Goal: Task Accomplishment & Management: Manage account settings

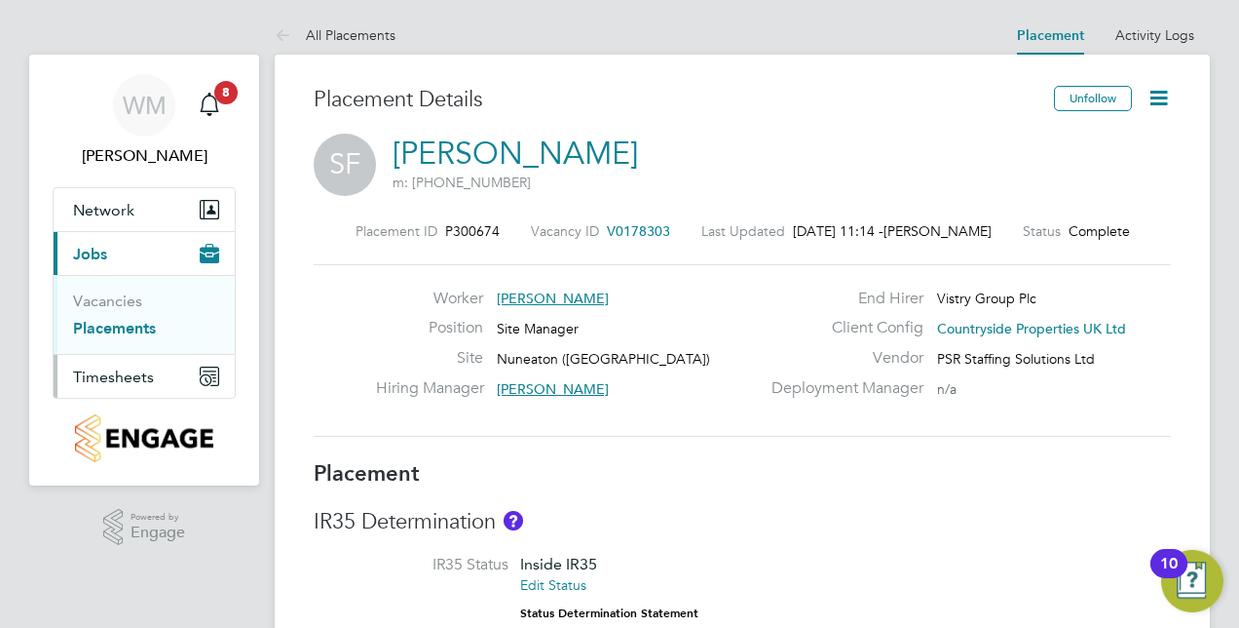
click at [135, 374] on span "Timesheets" at bounding box center [113, 376] width 81 height 19
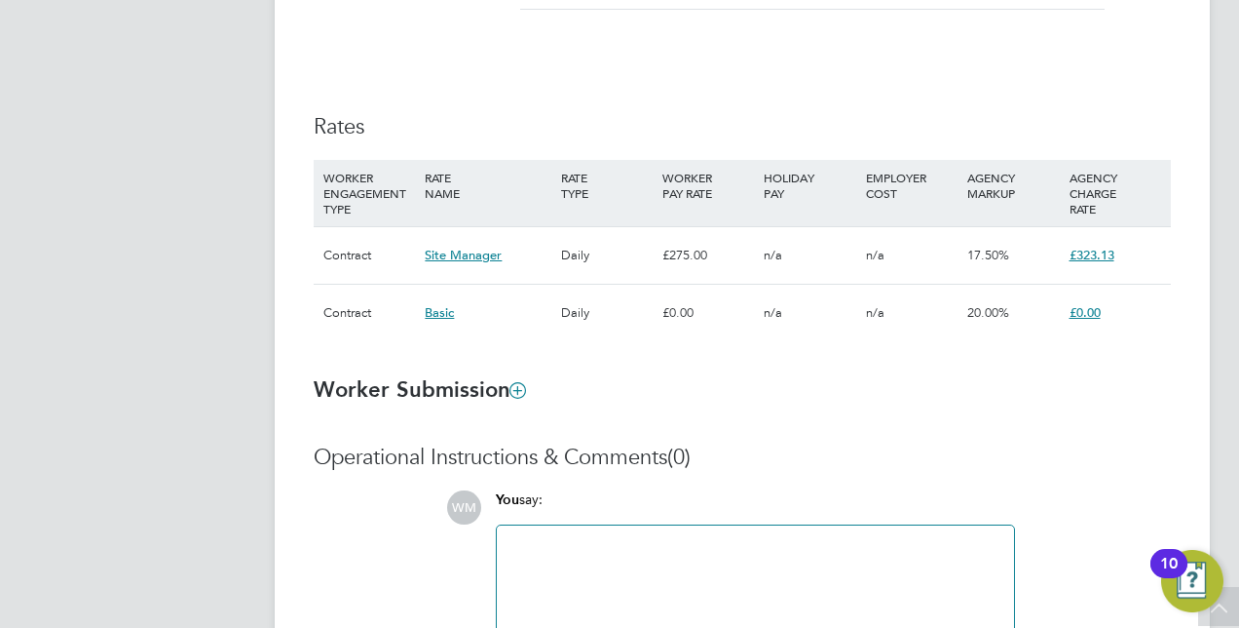
click at [456, 251] on span "Site Manager" at bounding box center [463, 255] width 77 height 17
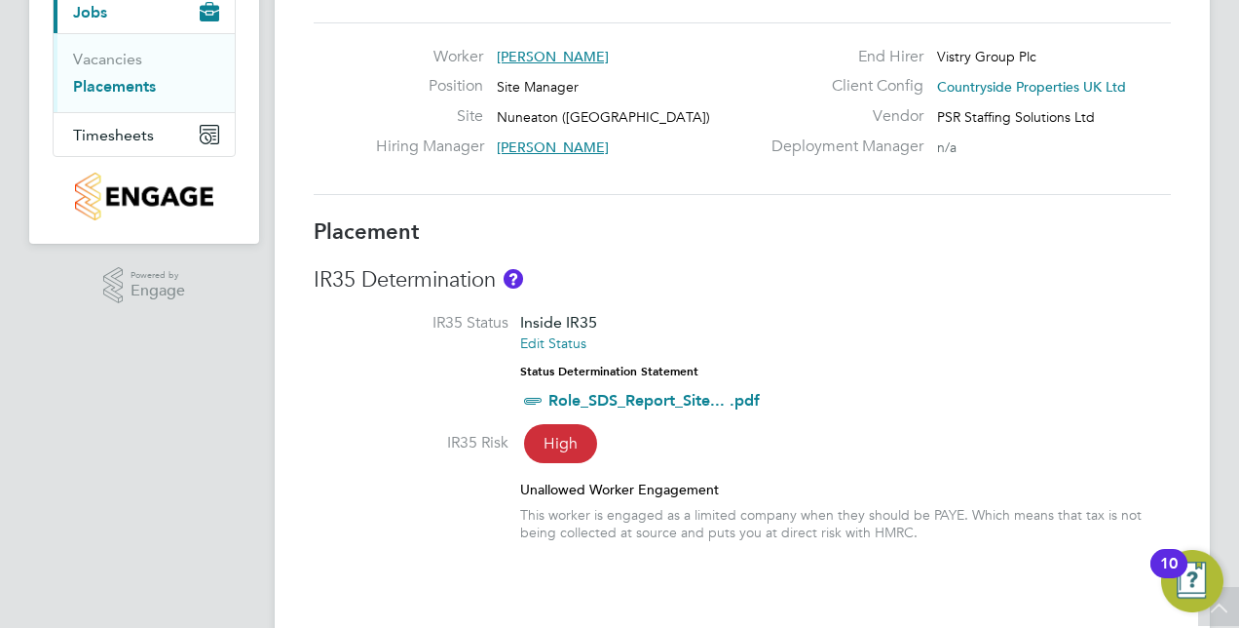
click at [694, 399] on link "Role_SDS_Report_Site... .pdf" at bounding box center [654, 400] width 211 height 19
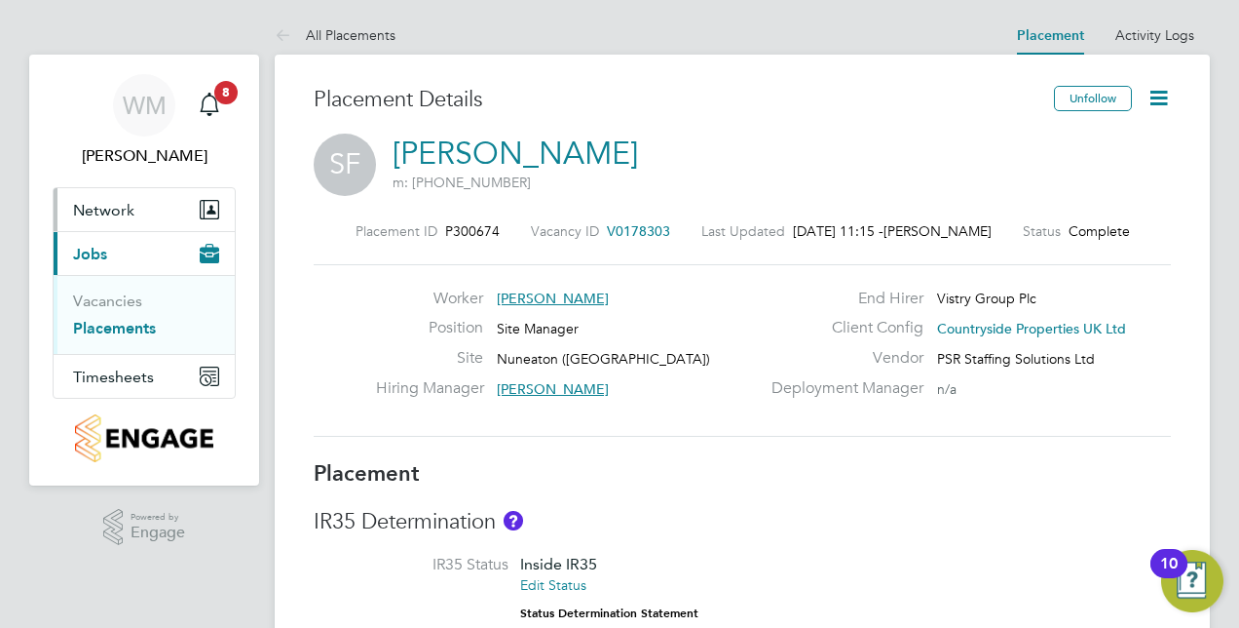
click at [127, 211] on span "Network" at bounding box center [103, 210] width 61 height 19
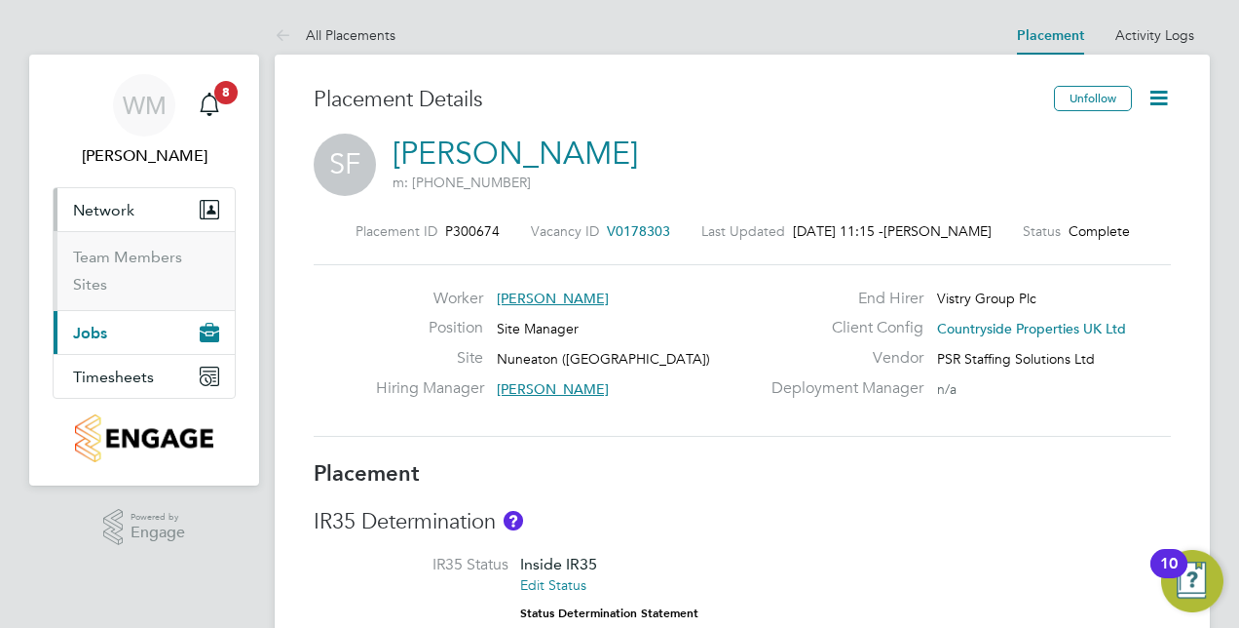
click at [115, 324] on button "Current page: Jobs" at bounding box center [144, 332] width 181 height 43
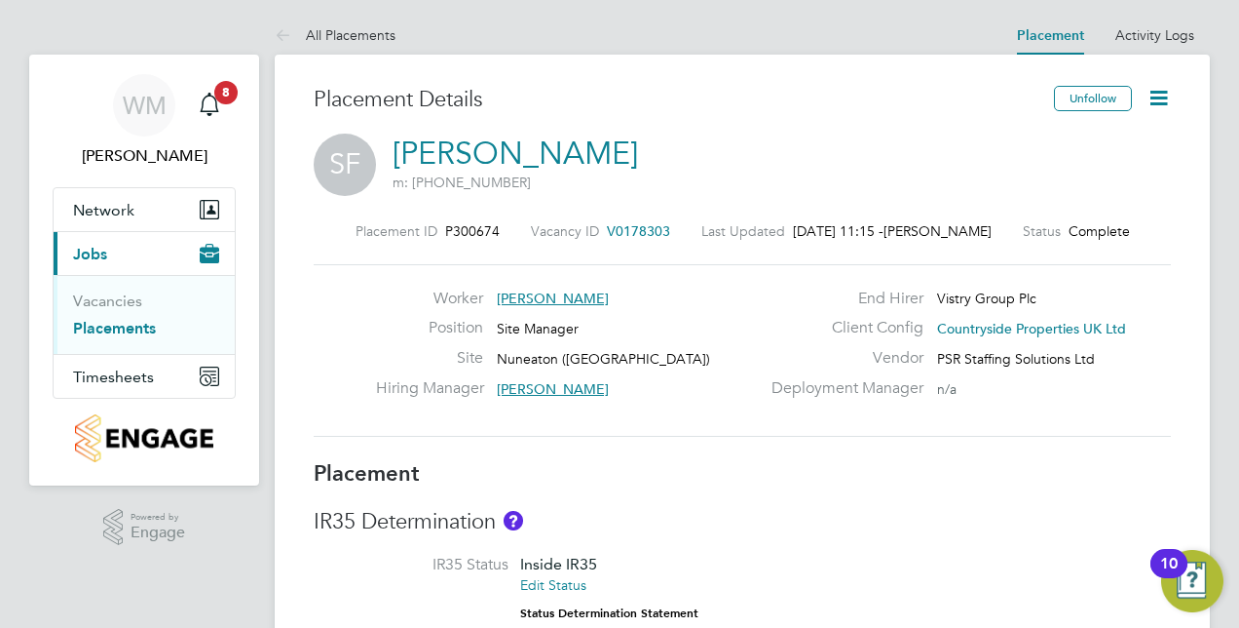
click at [115, 324] on link "Placements" at bounding box center [114, 328] width 83 height 19
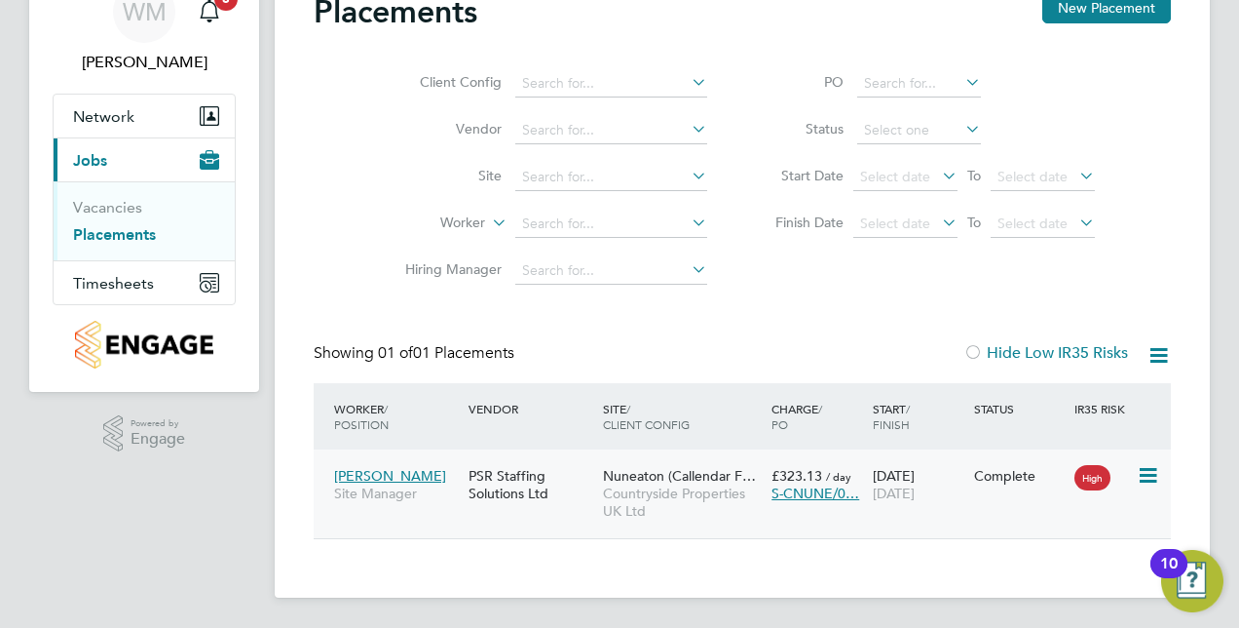
click at [358, 483] on span "[PERSON_NAME]" at bounding box center [390, 476] width 112 height 18
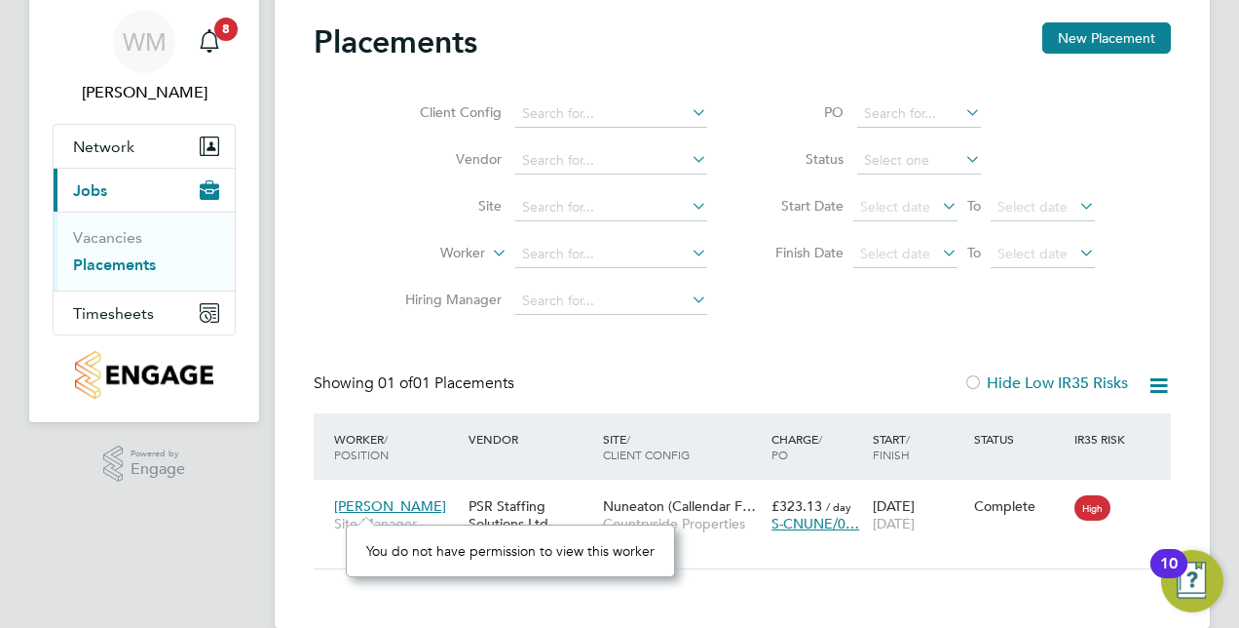
scroll to position [94, 0]
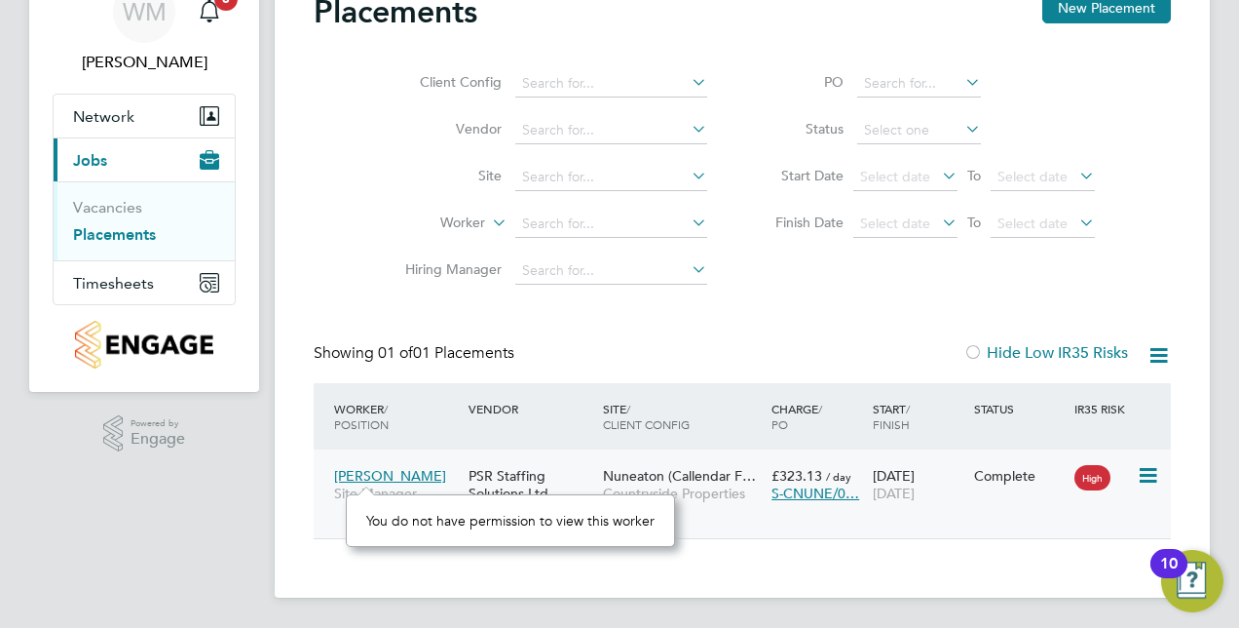
click at [905, 506] on div "13 Aug 2025 20 Aug 2025" at bounding box center [918, 484] width 101 height 55
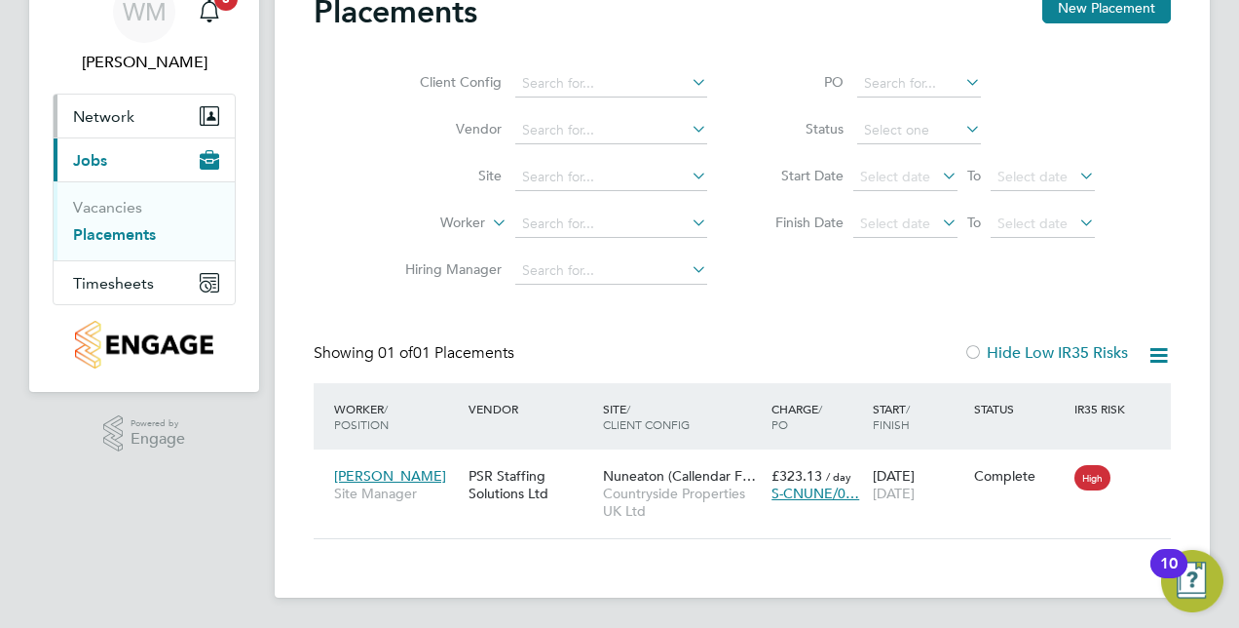
click at [218, 119] on icon "Main navigation" at bounding box center [209, 115] width 19 height 19
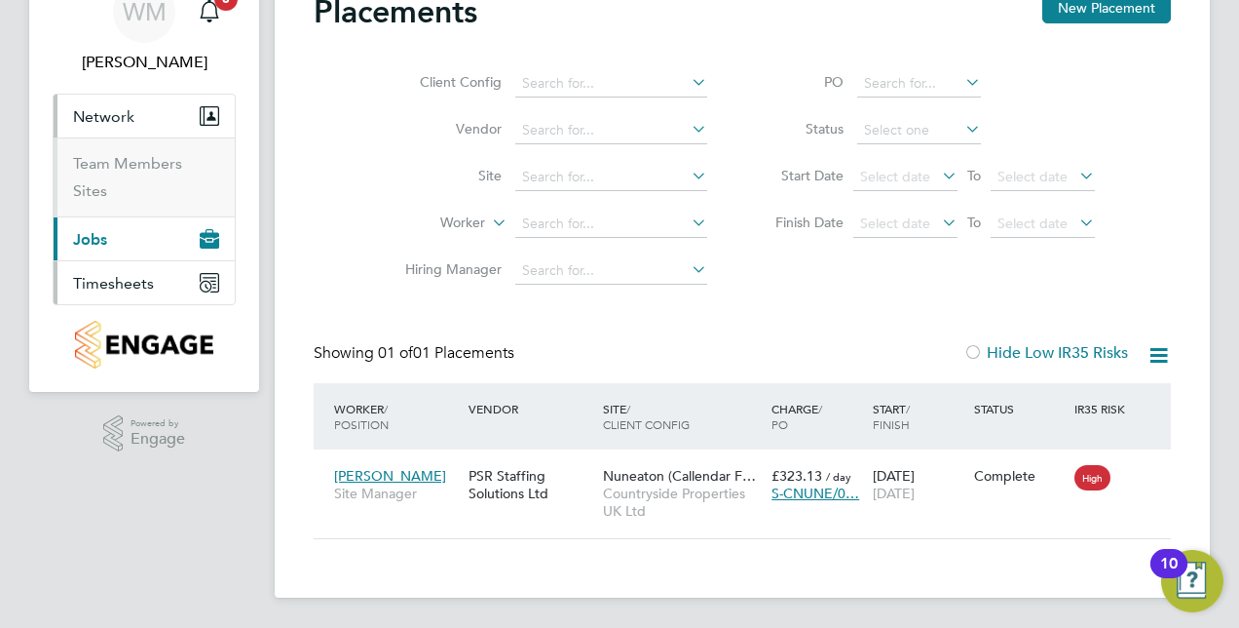
click at [210, 275] on icon "Main navigation" at bounding box center [210, 283] width 18 height 18
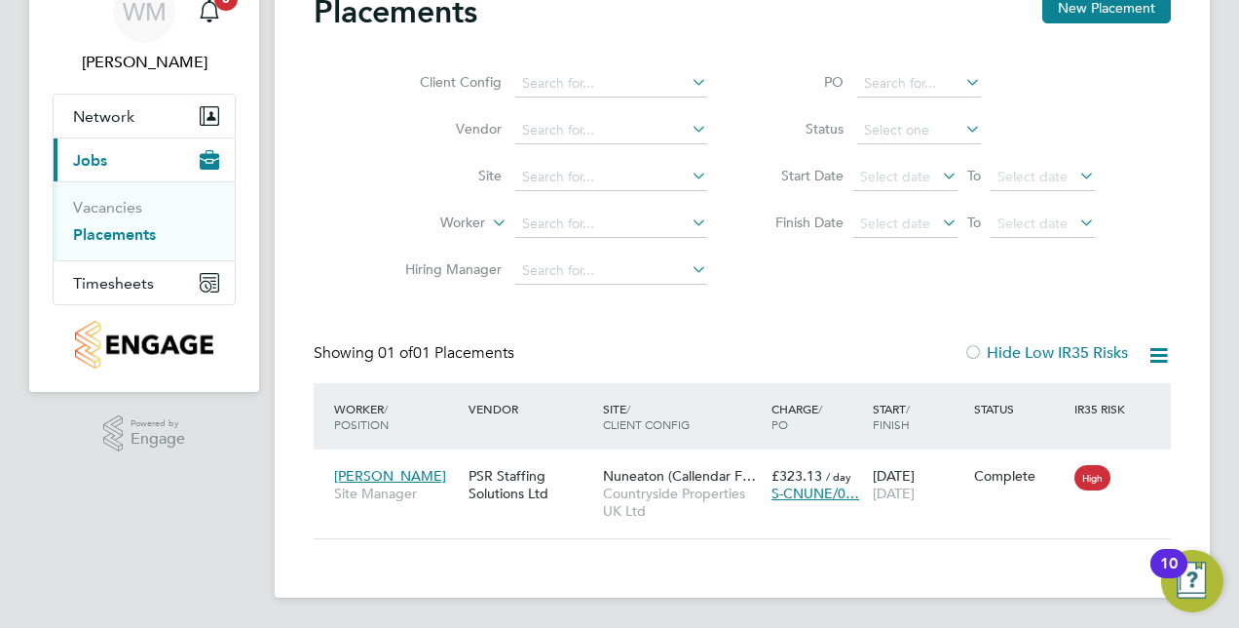
click at [205, 545] on app-navbar "WM Wayne Mason Notifications 8 Applications: Network Team Members Sites Current…" at bounding box center [144, 294] width 230 height 667
